Goal: Task Accomplishment & Management: Manage account settings

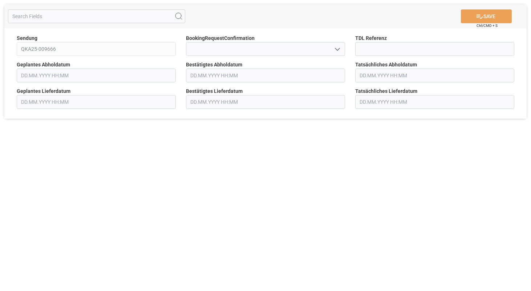
type input "[DATE] 00:00"
type input "[DATE] 18:10"
click at [232, 75] on input "text" at bounding box center [265, 76] width 159 height 14
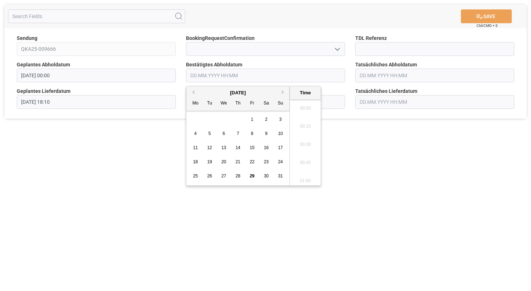
scroll to position [929, 0]
click at [281, 91] on div "[DATE]" at bounding box center [237, 92] width 103 height 7
click at [282, 94] on button "Next Month" at bounding box center [284, 92] width 4 height 4
click at [209, 118] on span "2" at bounding box center [209, 119] width 3 height 5
type input "[DATE] 00:00"
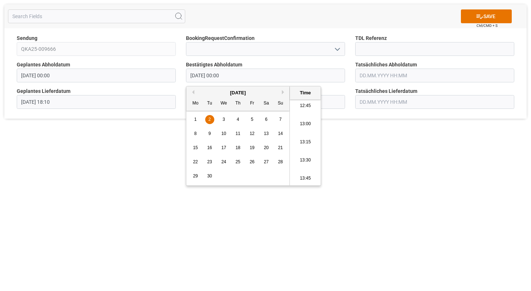
click at [373, 151] on div "SAVE Ctrl/CMD + S Sendung QKA25-009666 BookingRequestConfirmation TDL Referenz …" at bounding box center [265, 145] width 531 height 291
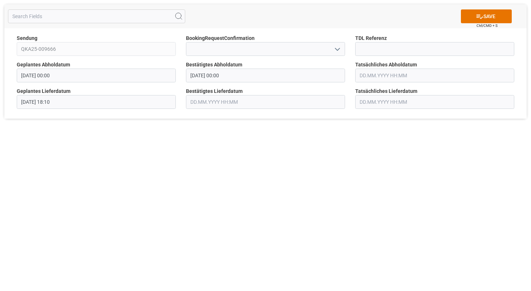
click at [285, 98] on input "text" at bounding box center [265, 102] width 159 height 14
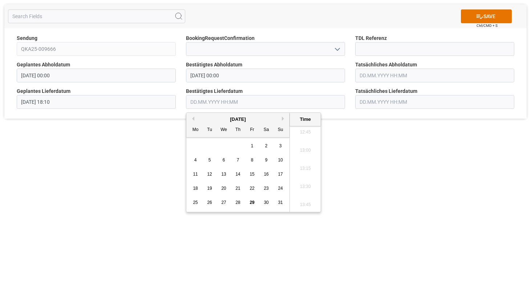
click at [281, 120] on div "[DATE]" at bounding box center [237, 119] width 103 height 7
click at [282, 119] on button "Next Month" at bounding box center [284, 119] width 4 height 4
click at [252, 147] on span "5" at bounding box center [252, 145] width 3 height 5
type input "[DATE] 00:00"
click at [376, 163] on div "SAVE Ctrl/CMD + S Sendung QKA25-009666 BookingRequestConfirmation TDL Referenz …" at bounding box center [265, 145] width 531 height 291
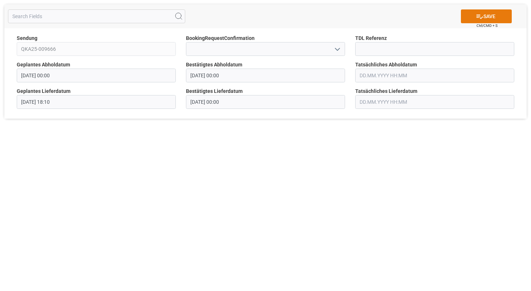
click at [499, 14] on button "SAVE" at bounding box center [486, 16] width 51 height 14
